Goal: Task Accomplishment & Management: Manage account settings

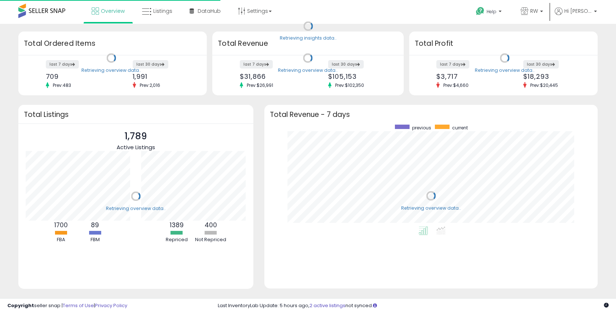
scroll to position [102, 318]
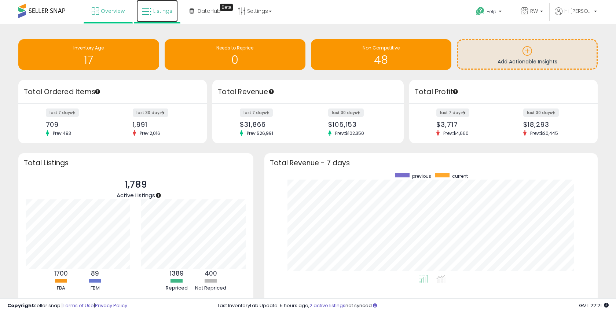
click at [158, 15] on link "Listings" at bounding box center [156, 11] width 41 height 22
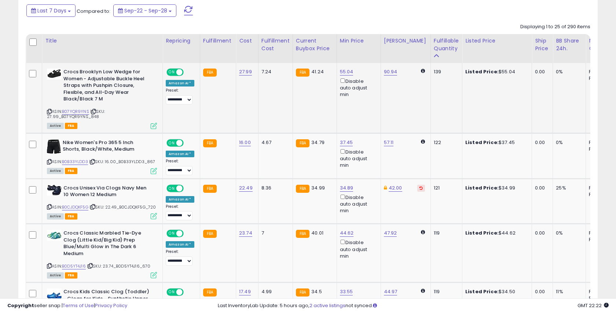
scroll to position [160, 0]
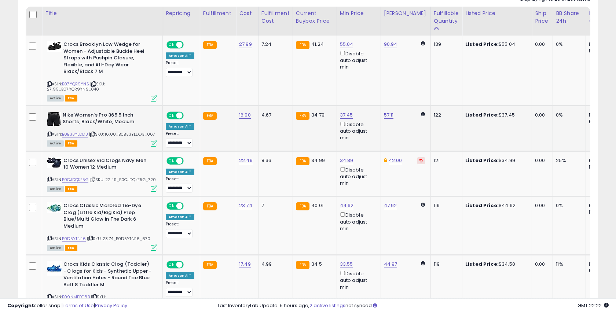
click at [329, 119] on td "FBA 34.79" at bounding box center [314, 128] width 44 height 45
click at [331, 117] on td "FBA 34.79" at bounding box center [314, 128] width 44 height 45
click at [340, 115] on link "37.45" at bounding box center [346, 114] width 13 height 7
click at [333, 101] on div "This will override store markup" at bounding box center [341, 100] width 95 height 7
click at [332, 91] on input "*****" at bounding box center [324, 90] width 65 height 12
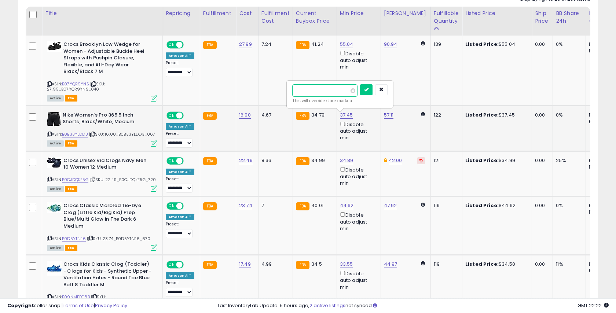
click at [332, 91] on input "*****" at bounding box center [324, 90] width 65 height 12
type input "**"
click button "submit" at bounding box center [366, 89] width 12 height 11
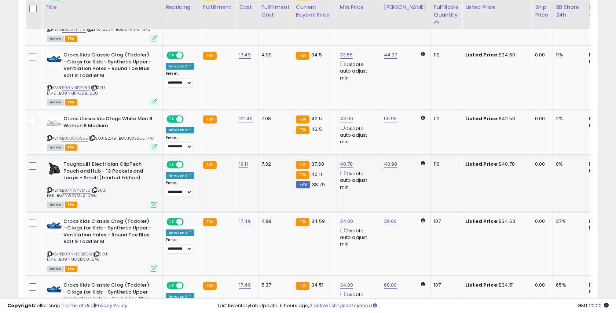
scroll to position [371, 0]
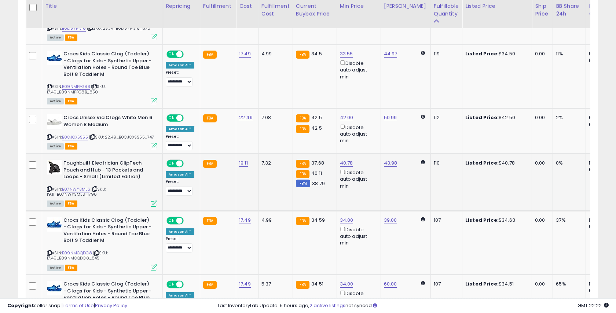
click at [340, 177] on div "40.78 Disable auto adjust min" at bounding box center [357, 175] width 35 height 30
click at [340, 167] on link "40.78" at bounding box center [346, 162] width 13 height 7
click at [323, 147] on input "*****" at bounding box center [324, 147] width 65 height 12
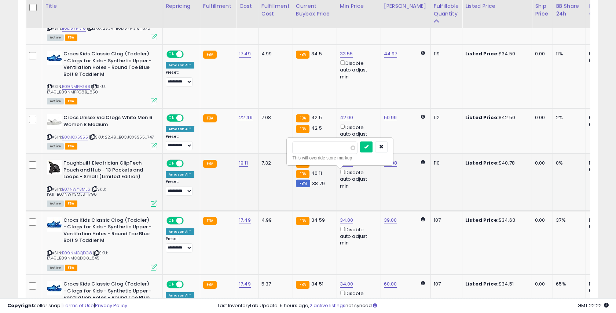
type input "**"
click button "submit" at bounding box center [366, 146] width 12 height 11
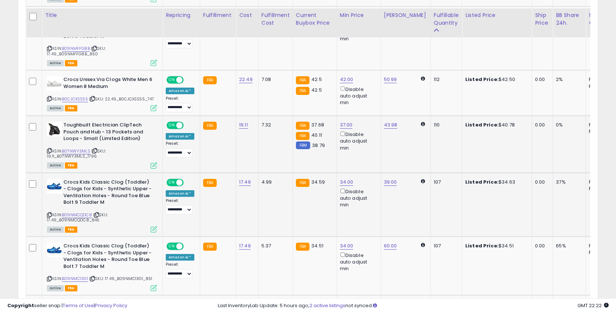
scroll to position [418, 0]
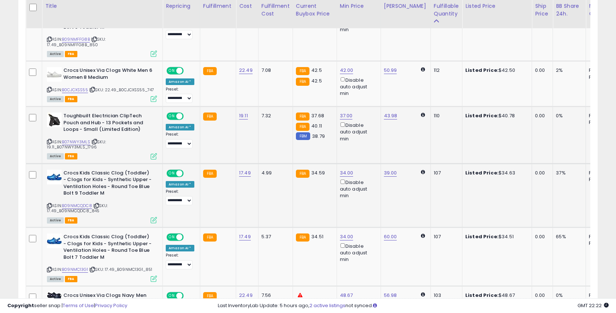
click at [369, 224] on td "34.00 Disable auto adjust min" at bounding box center [358, 195] width 44 height 64
click at [79, 209] on link "B09NMCQDC8" at bounding box center [77, 206] width 30 height 6
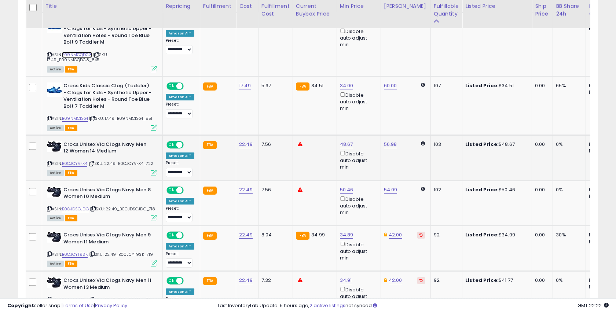
scroll to position [576, 0]
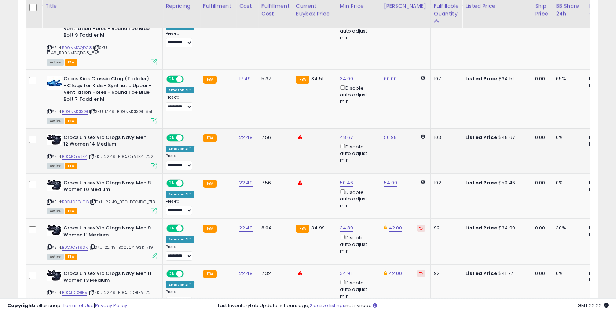
click at [298, 140] on icon at bounding box center [300, 137] width 5 height 5
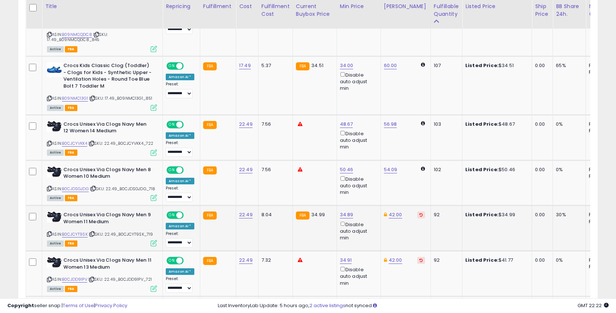
click at [79, 244] on div "ASIN: B0CJCYT9SK | SKU: 22.49_B0CJCYT9SK_719 Active FBA" at bounding box center [102, 228] width 110 height 34
click at [79, 237] on link "B0CJCYT9SK" at bounding box center [75, 234] width 26 height 6
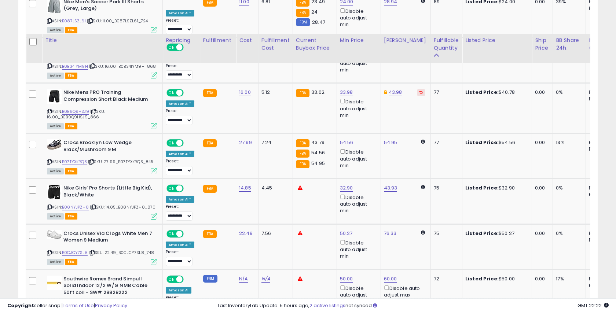
scroll to position [992, 0]
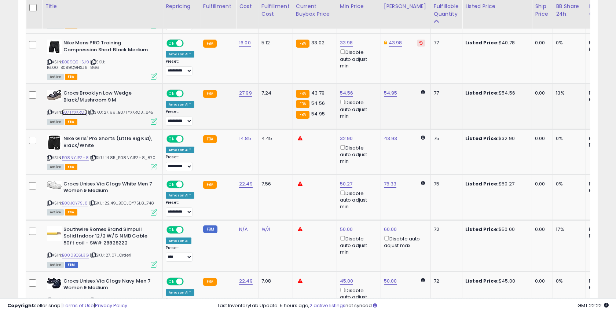
click at [84, 115] on link "B07TYXKRQ3" at bounding box center [74, 112] width 25 height 6
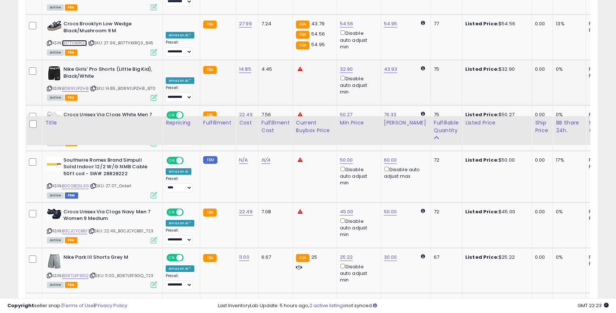
scroll to position [1223, 0]
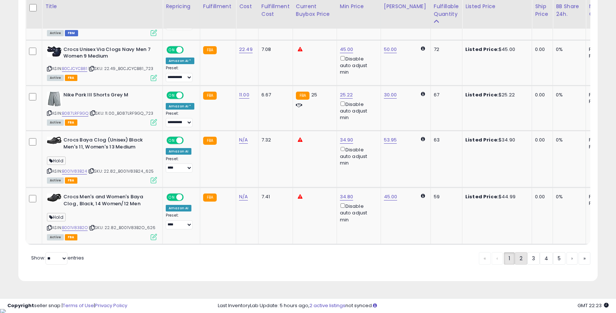
click at [520, 265] on link "2" at bounding box center [521, 258] width 12 height 12
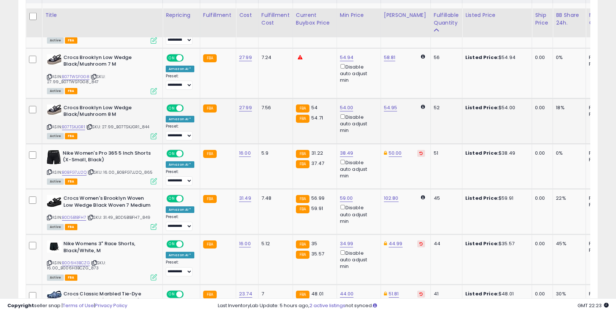
scroll to position [207, 0]
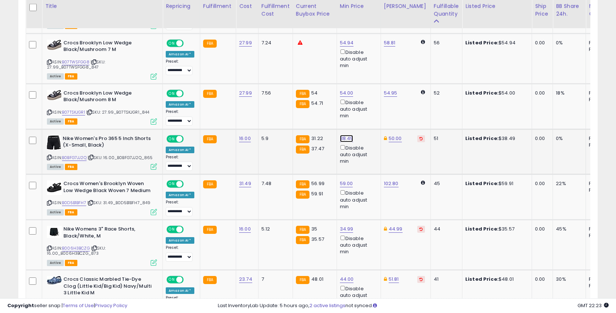
click at [346, 140] on link "38.49" at bounding box center [347, 138] width 14 height 7
click at [258, 177] on td "7.48" at bounding box center [275, 196] width 34 height 45
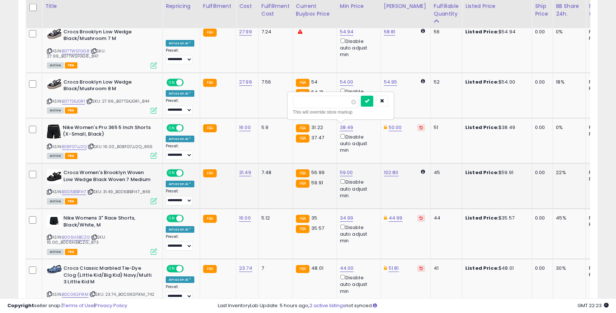
click at [349, 168] on td "59.00 Disable auto adjust min" at bounding box center [358, 185] width 44 height 45
click at [340, 171] on link "59.00" at bounding box center [346, 172] width 13 height 7
click at [330, 145] on input "*****" at bounding box center [325, 147] width 65 height 12
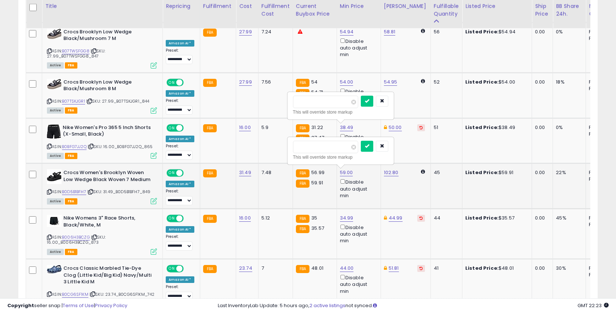
click at [330, 145] on input "*****" at bounding box center [325, 147] width 65 height 12
type input "**"
click button "submit" at bounding box center [367, 146] width 12 height 11
click at [344, 217] on link "34.99" at bounding box center [347, 217] width 14 height 7
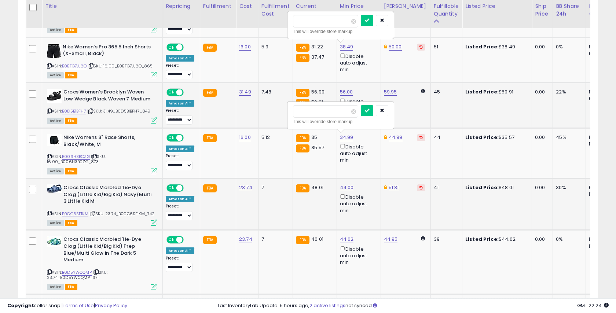
click at [357, 216] on td "44.00 Disable auto adjust min" at bounding box center [358, 204] width 44 height 52
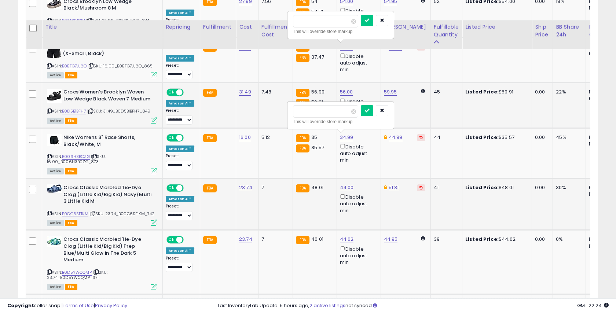
scroll to position [322, 0]
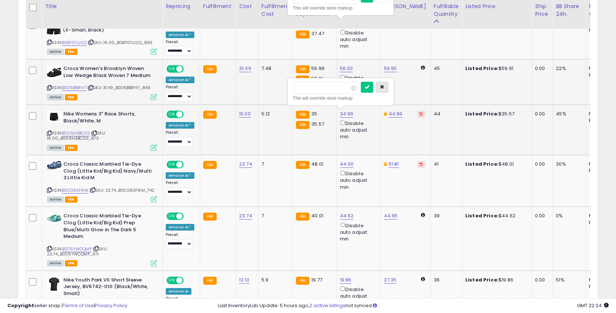
click at [384, 85] on icon "button" at bounding box center [382, 87] width 4 height 4
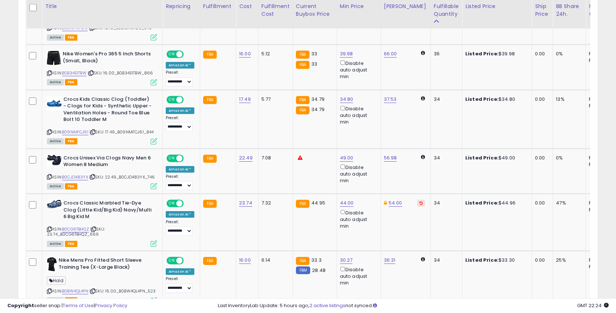
scroll to position [634, 0]
